Goal: Task Accomplishment & Management: Manage account settings

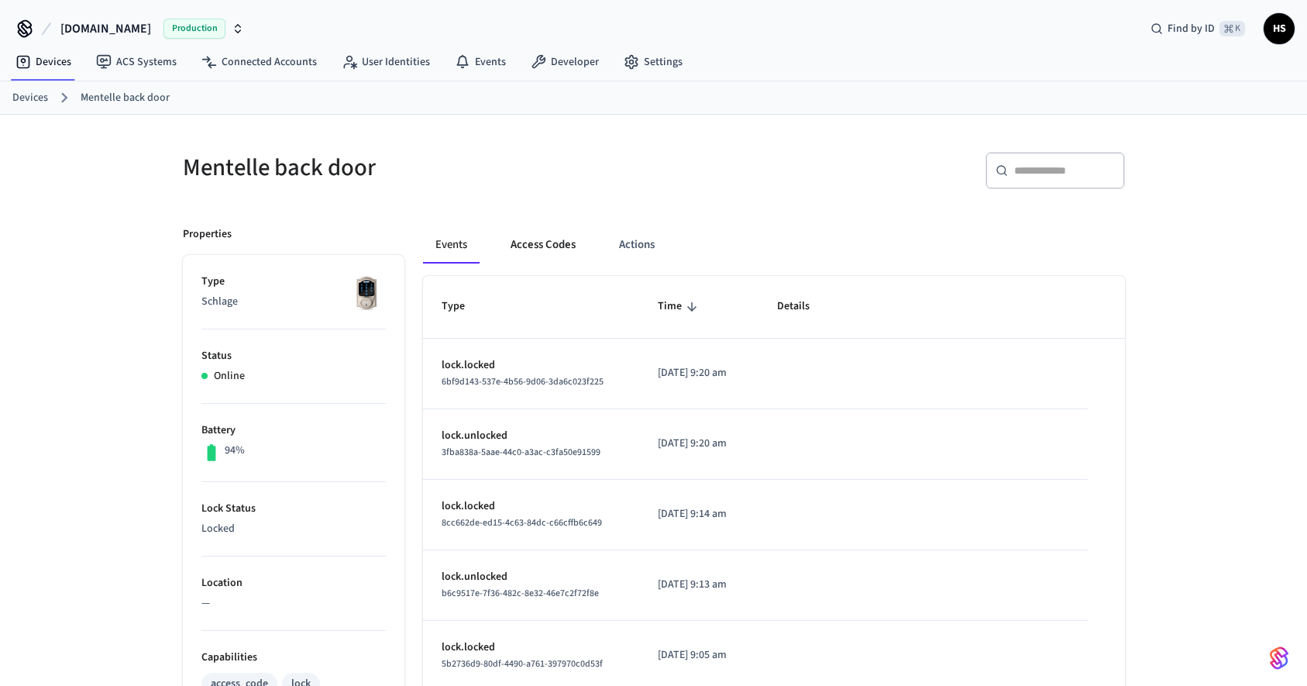
click at [546, 246] on button "Access Codes" at bounding box center [543, 244] width 90 height 37
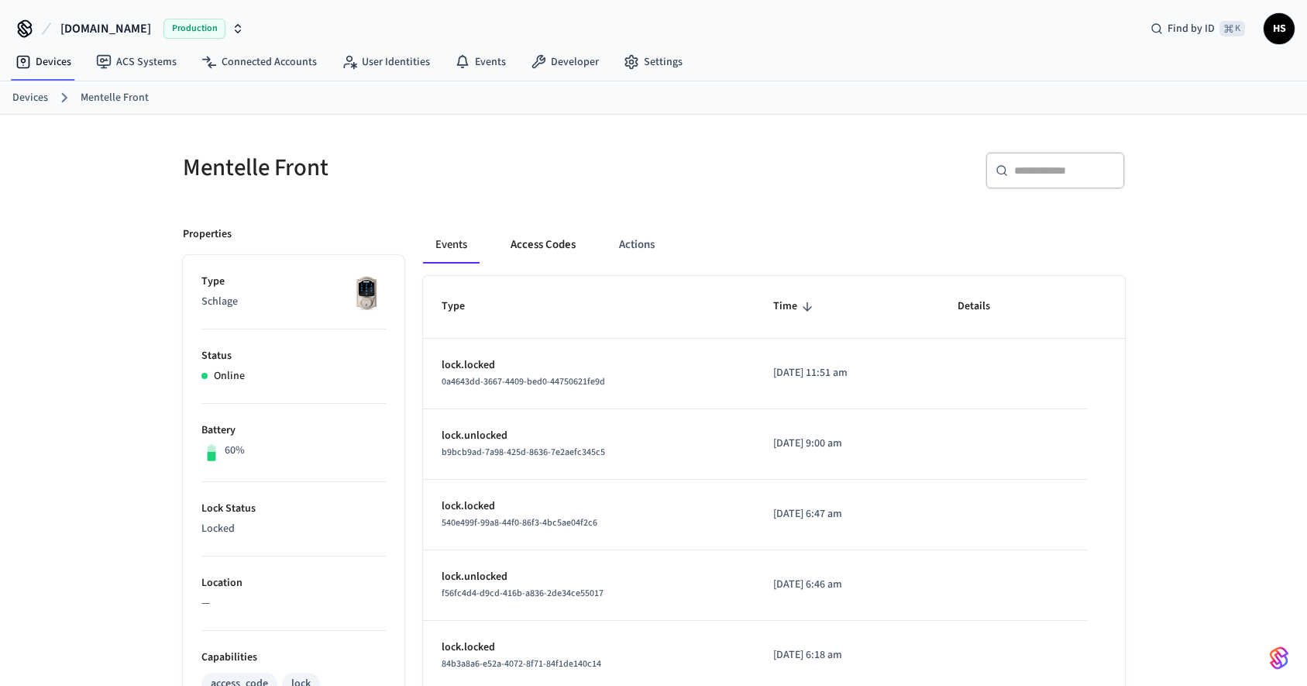
click at [544, 250] on button "Access Codes" at bounding box center [543, 244] width 90 height 37
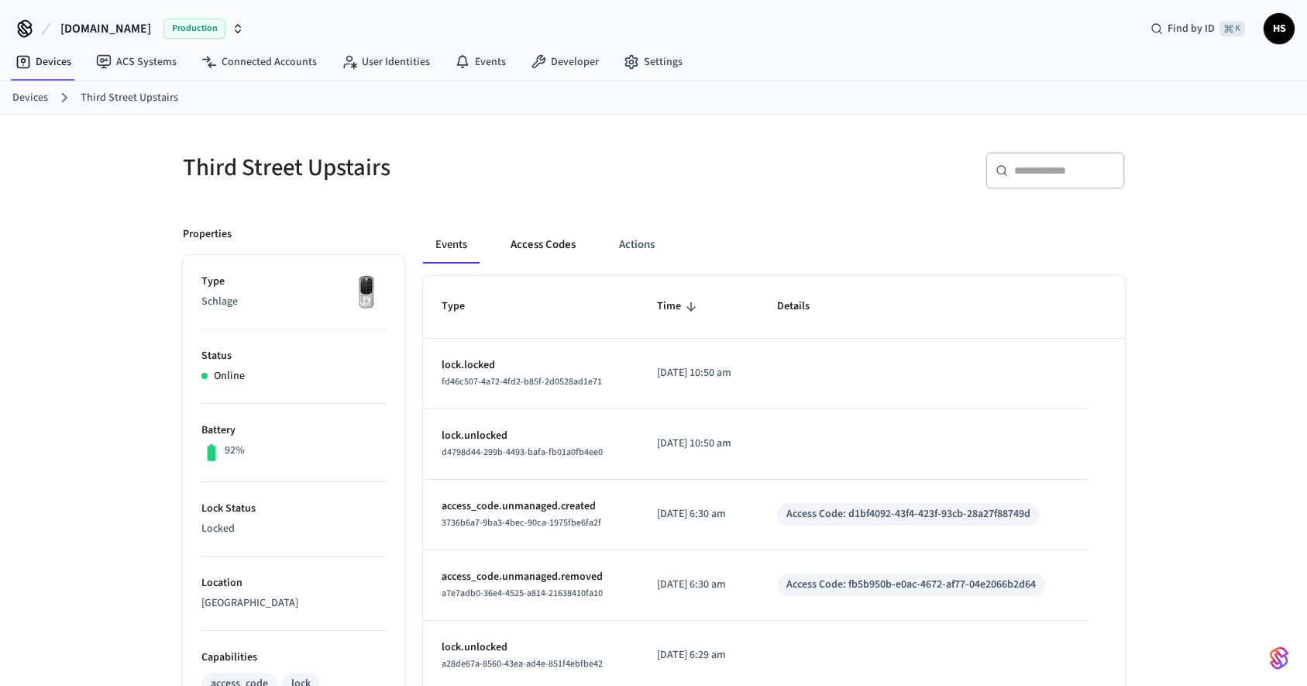
click at [546, 246] on button "Access Codes" at bounding box center [543, 244] width 90 height 37
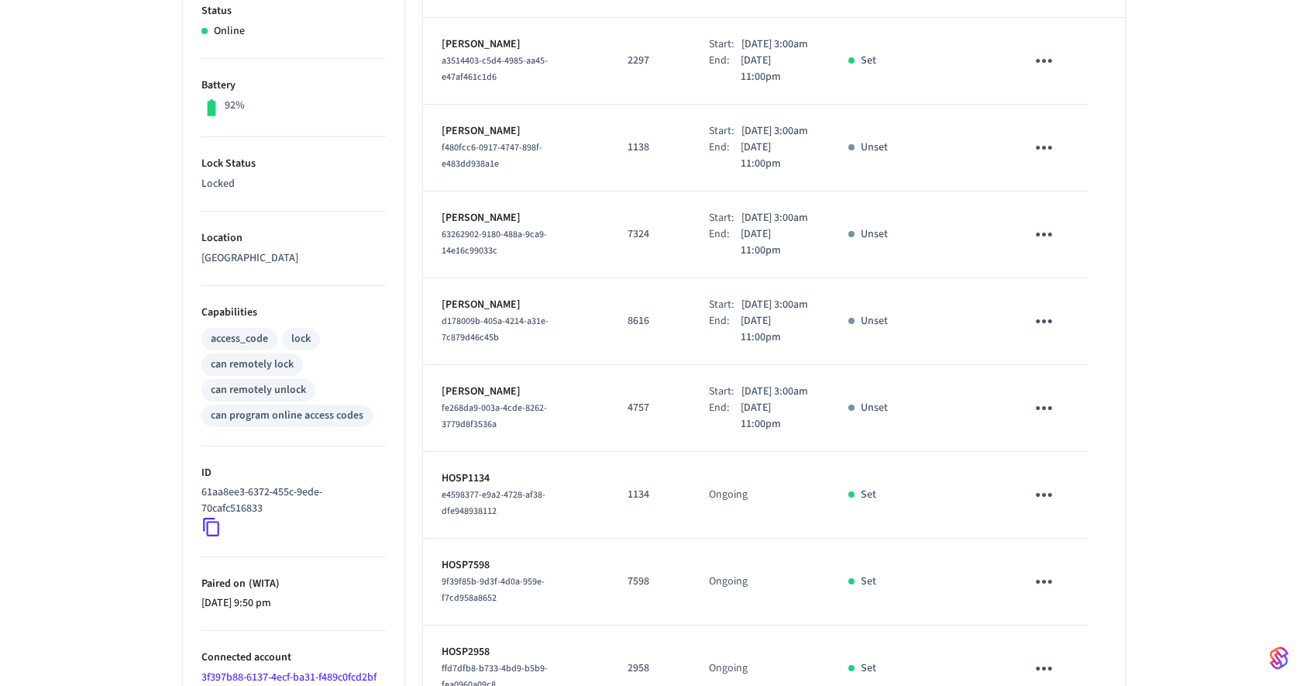
scroll to position [146, 0]
